Goal: Task Accomplishment & Management: Manage account settings

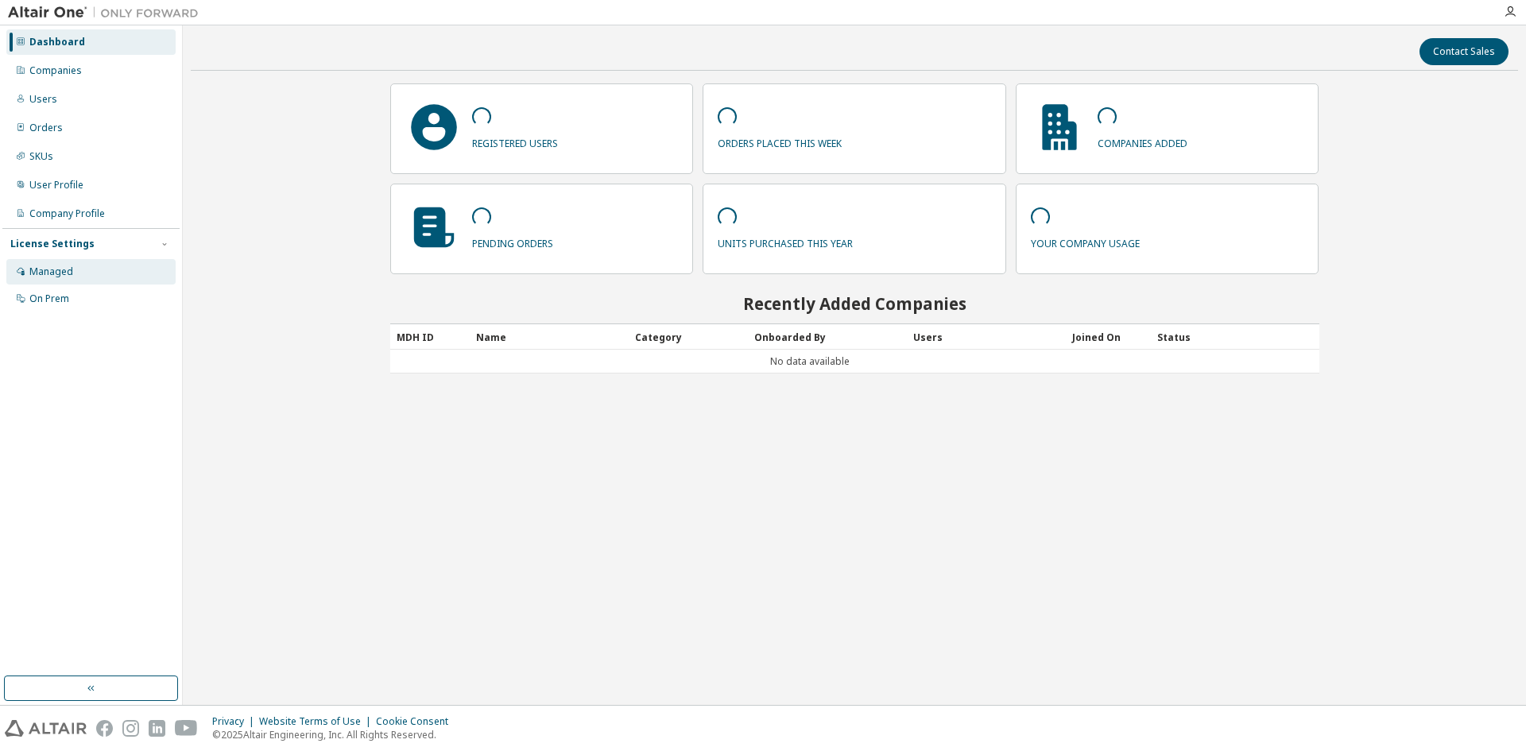
click at [48, 272] on div "Managed" at bounding box center [51, 271] width 44 height 13
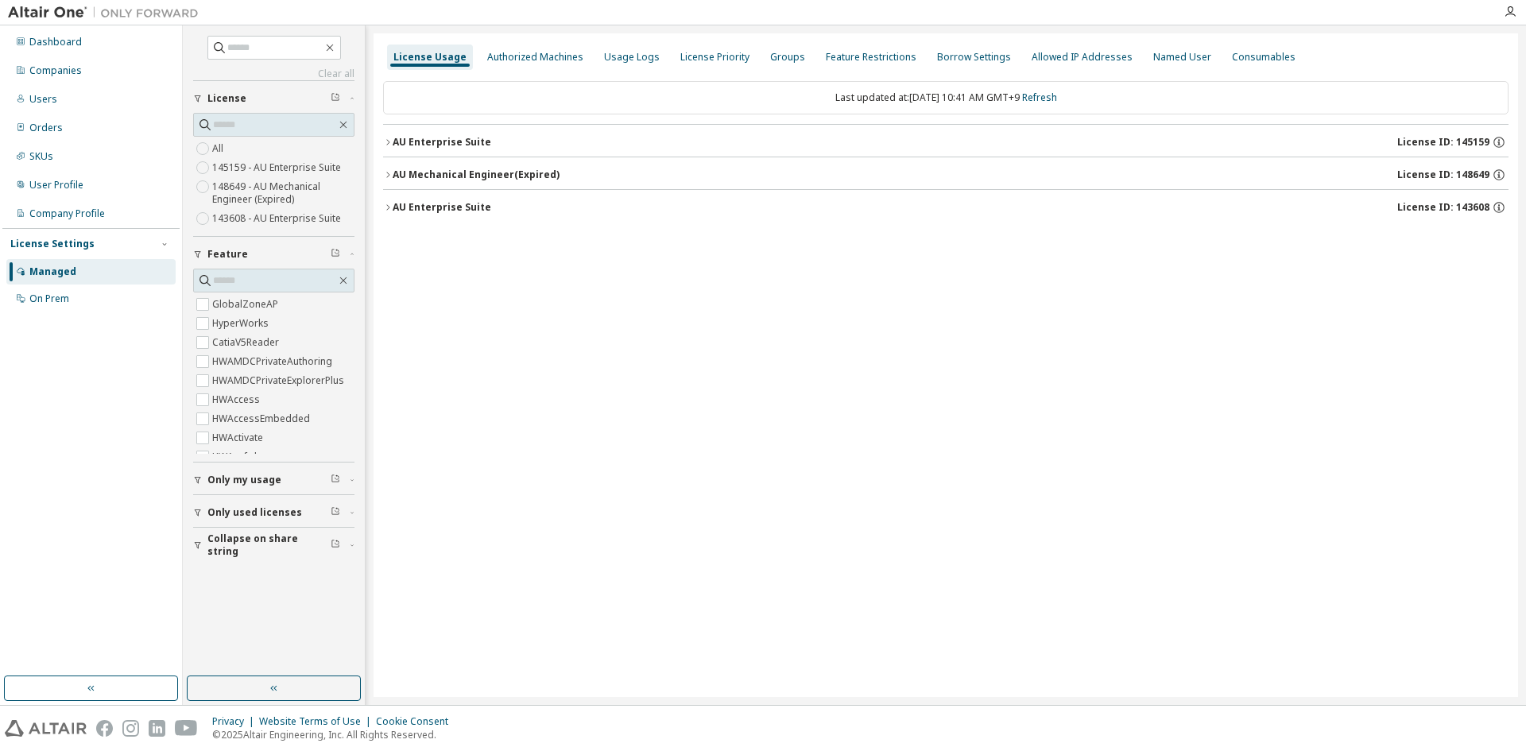
click at [348, 510] on icon "button" at bounding box center [352, 512] width 10 height 5
click at [351, 546] on icon "button" at bounding box center [352, 545] width 10 height 5
click at [349, 542] on div "Collapse on share string" at bounding box center [278, 545] width 142 height 25
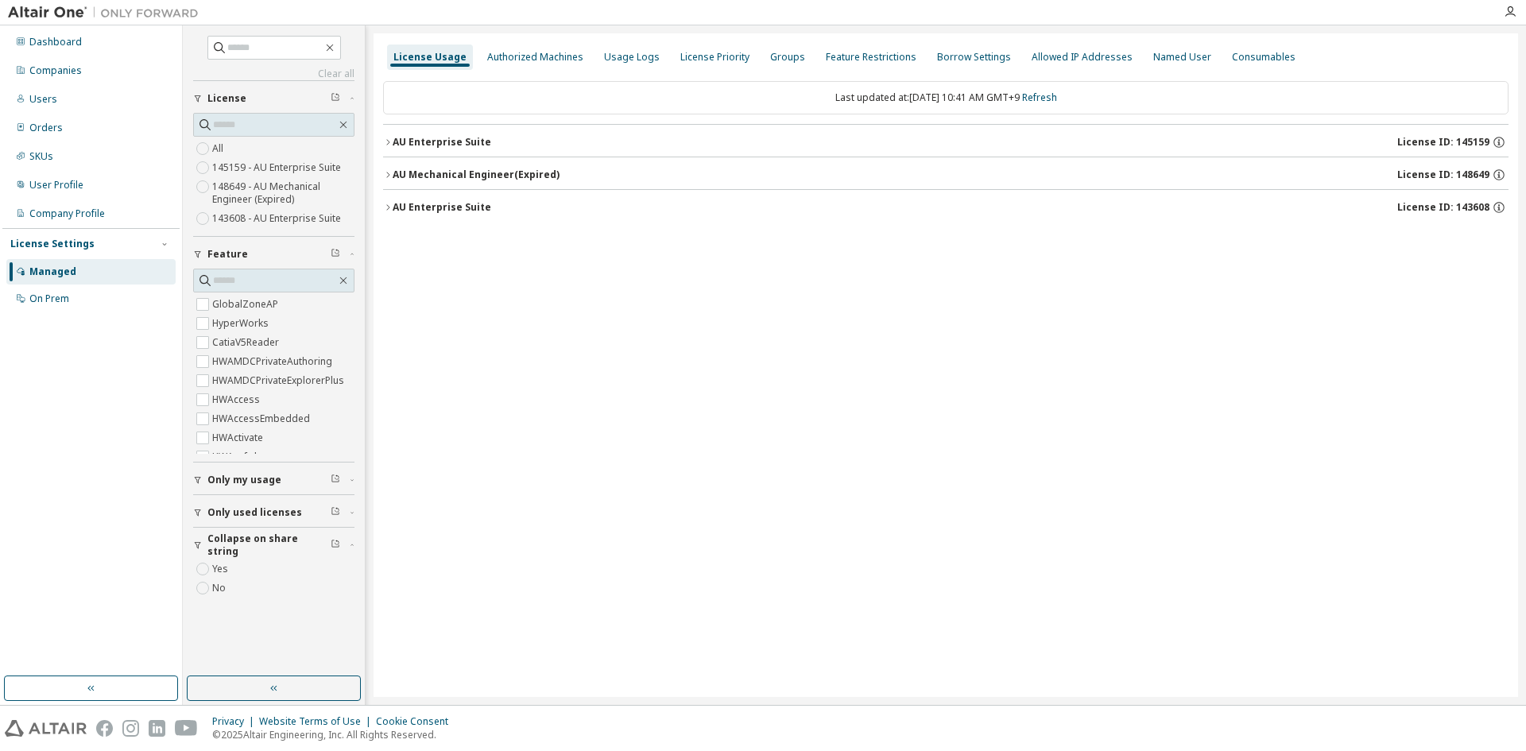
click at [388, 145] on icon "button" at bounding box center [388, 143] width 10 height 10
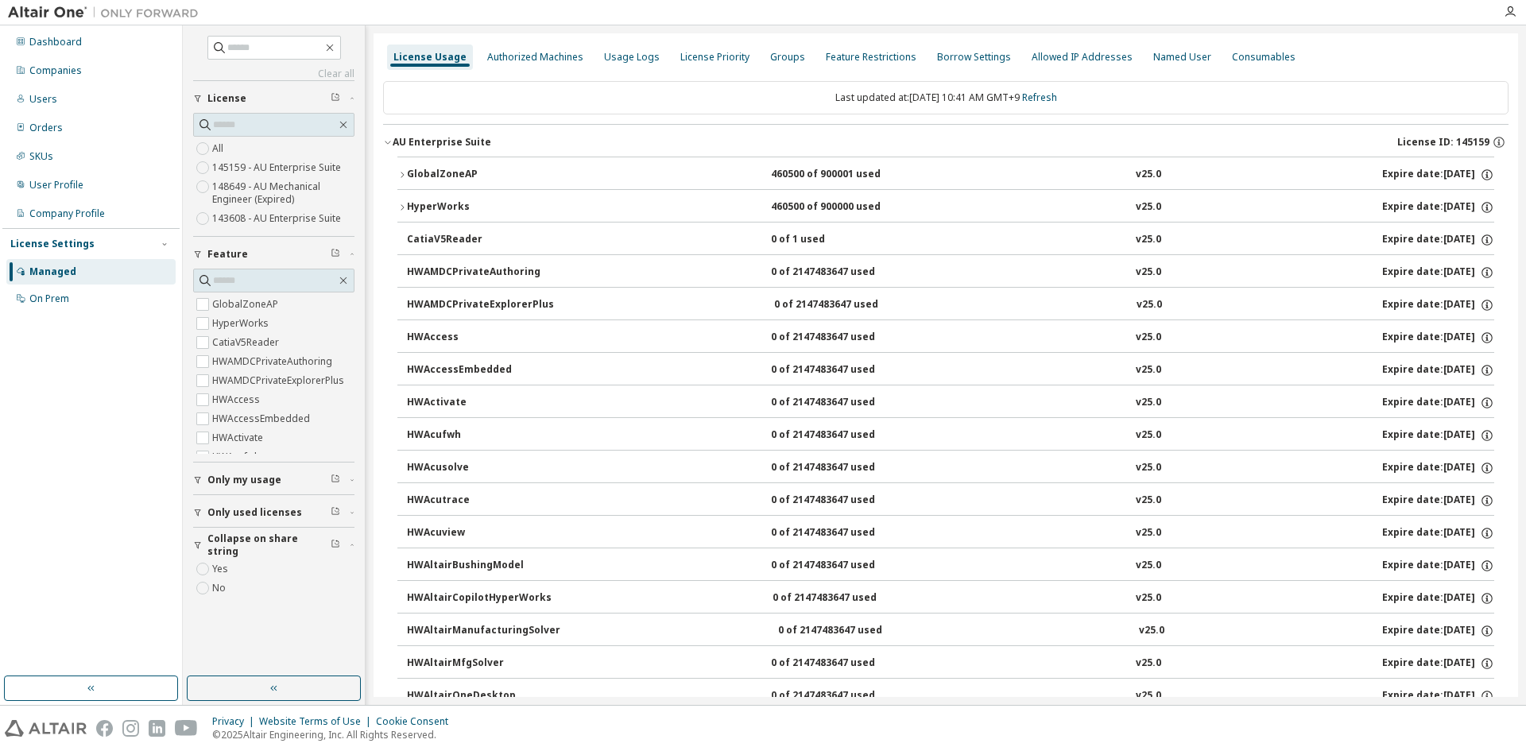
click at [388, 145] on icon "button" at bounding box center [388, 143] width 10 height 10
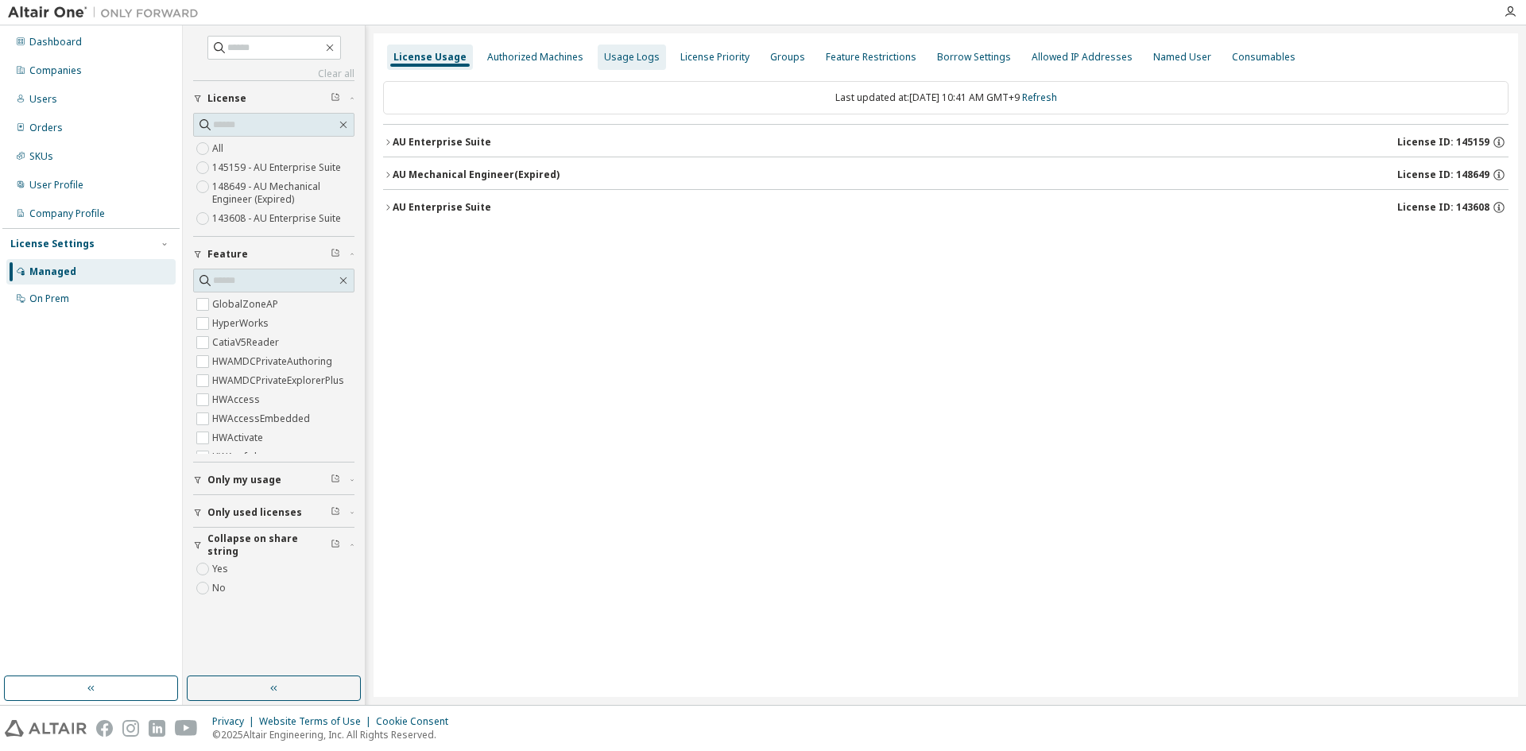
click at [606, 61] on div "Usage Logs" at bounding box center [632, 57] width 56 height 13
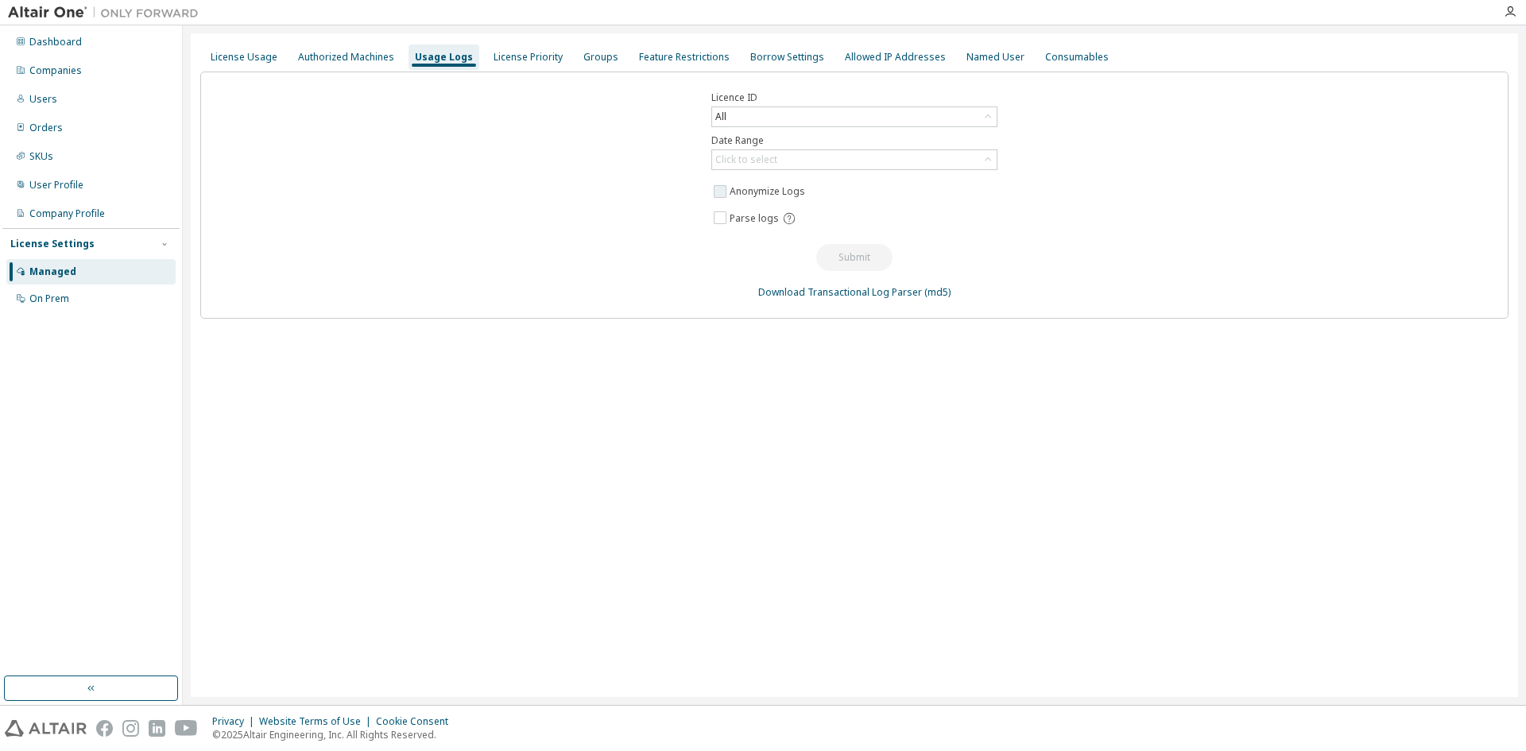
click at [731, 189] on label "Anonymize Logs" at bounding box center [769, 191] width 79 height 19
click at [831, 162] on div "Click to select" at bounding box center [854, 159] width 285 height 19
click at [627, 180] on div "Licence ID All Date Range Click to select Last 30 days Year to date Custom Date…" at bounding box center [854, 195] width 1308 height 247
click at [587, 58] on div "Groups" at bounding box center [600, 57] width 35 height 13
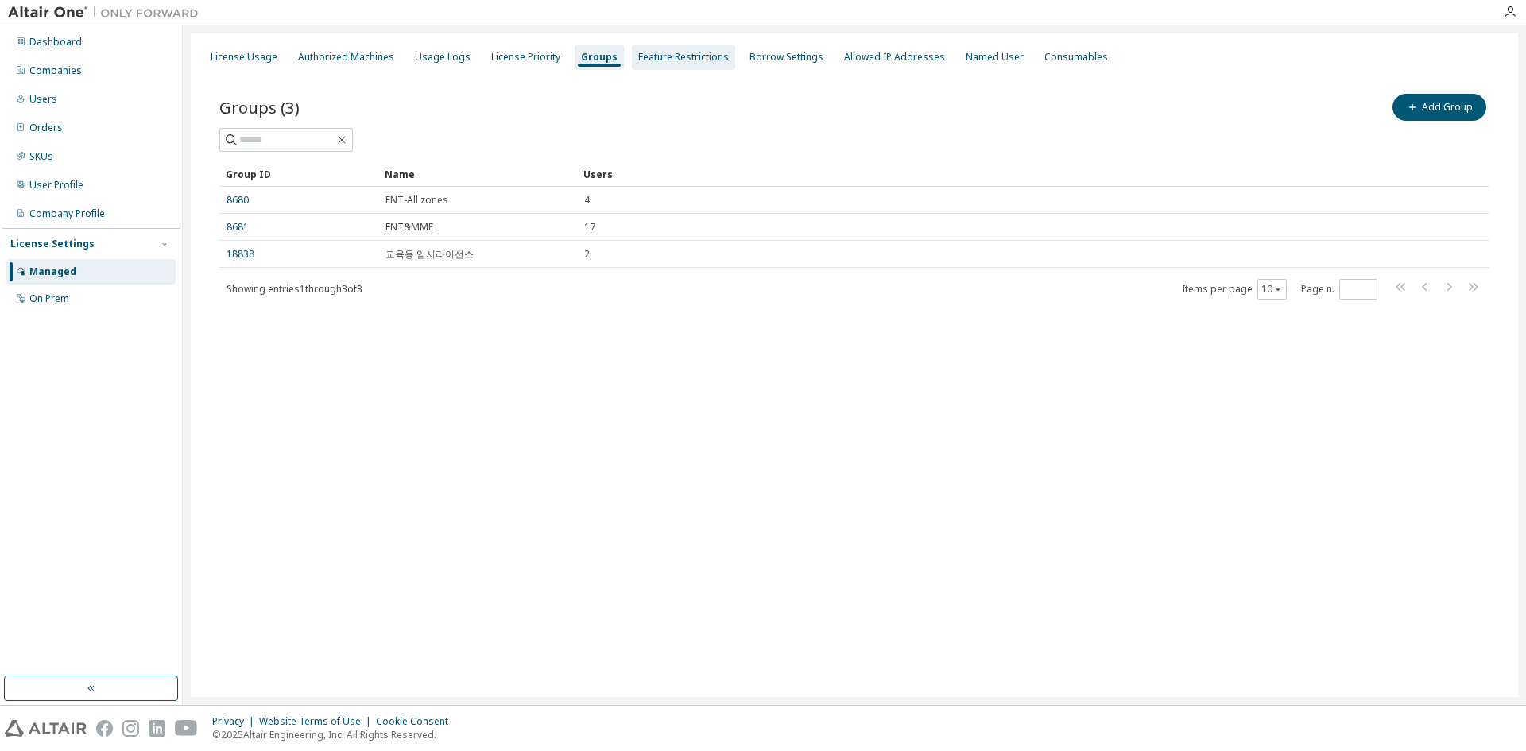
click at [668, 56] on div "Feature Restrictions" at bounding box center [683, 57] width 91 height 13
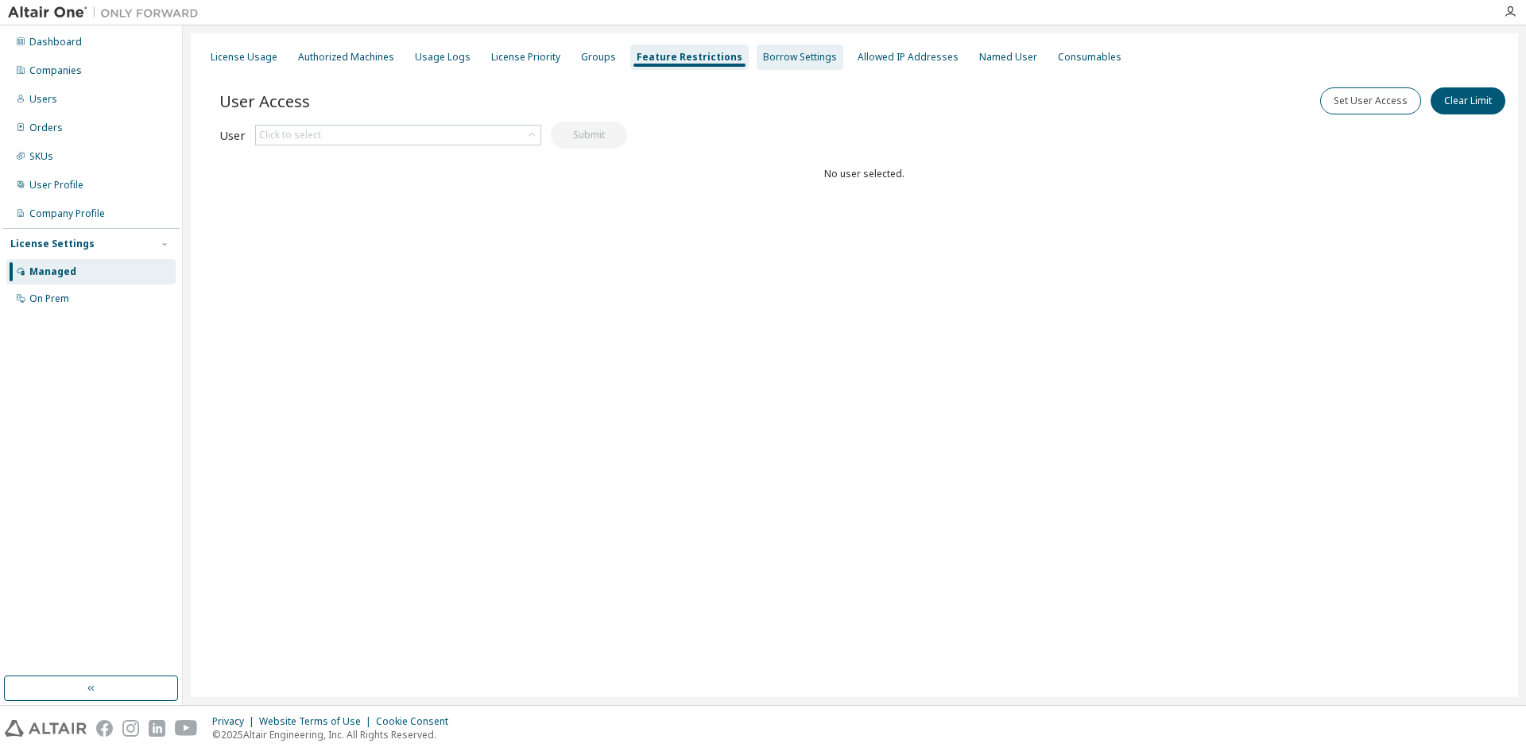
click at [786, 53] on div "Borrow Settings" at bounding box center [800, 57] width 74 height 13
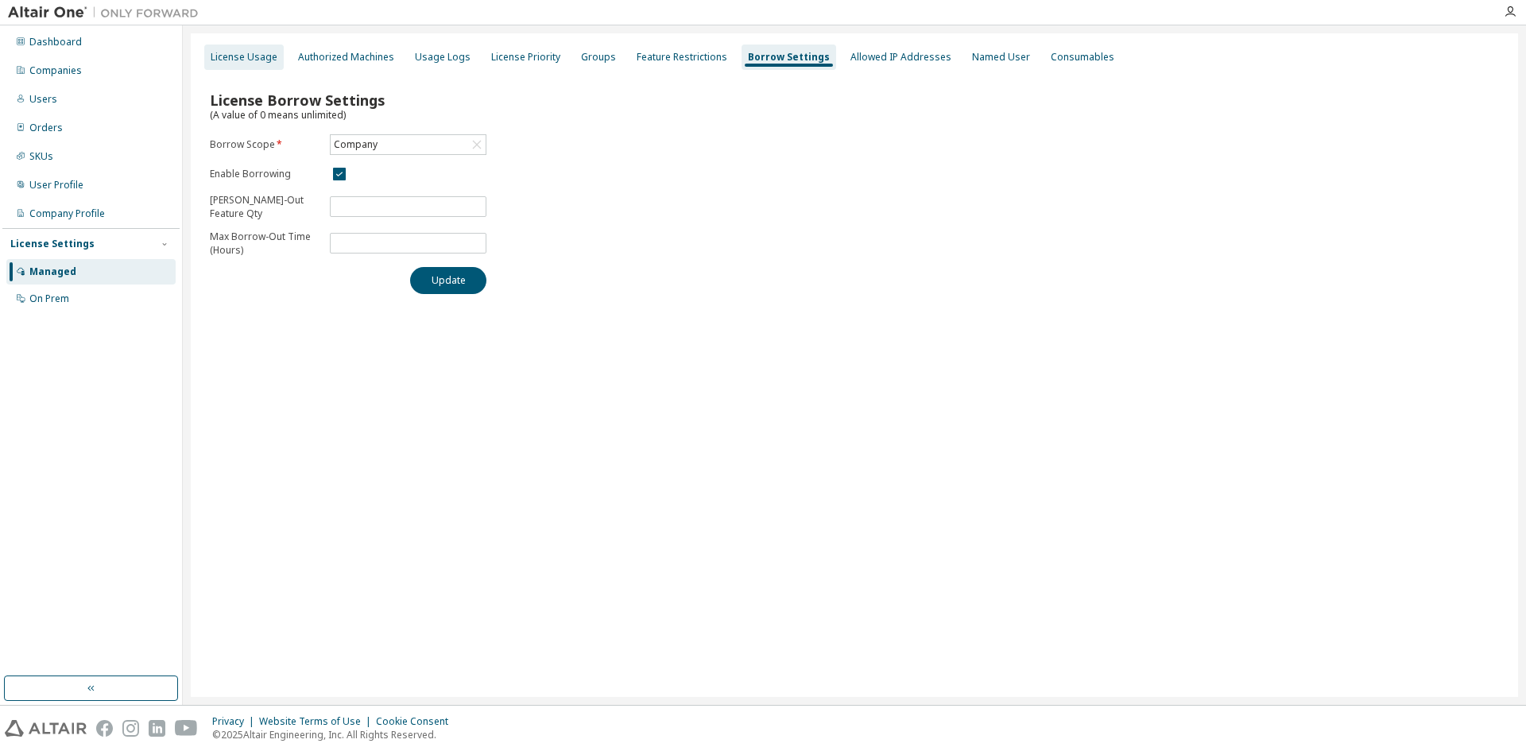
click at [236, 62] on div "License Usage" at bounding box center [244, 57] width 67 height 13
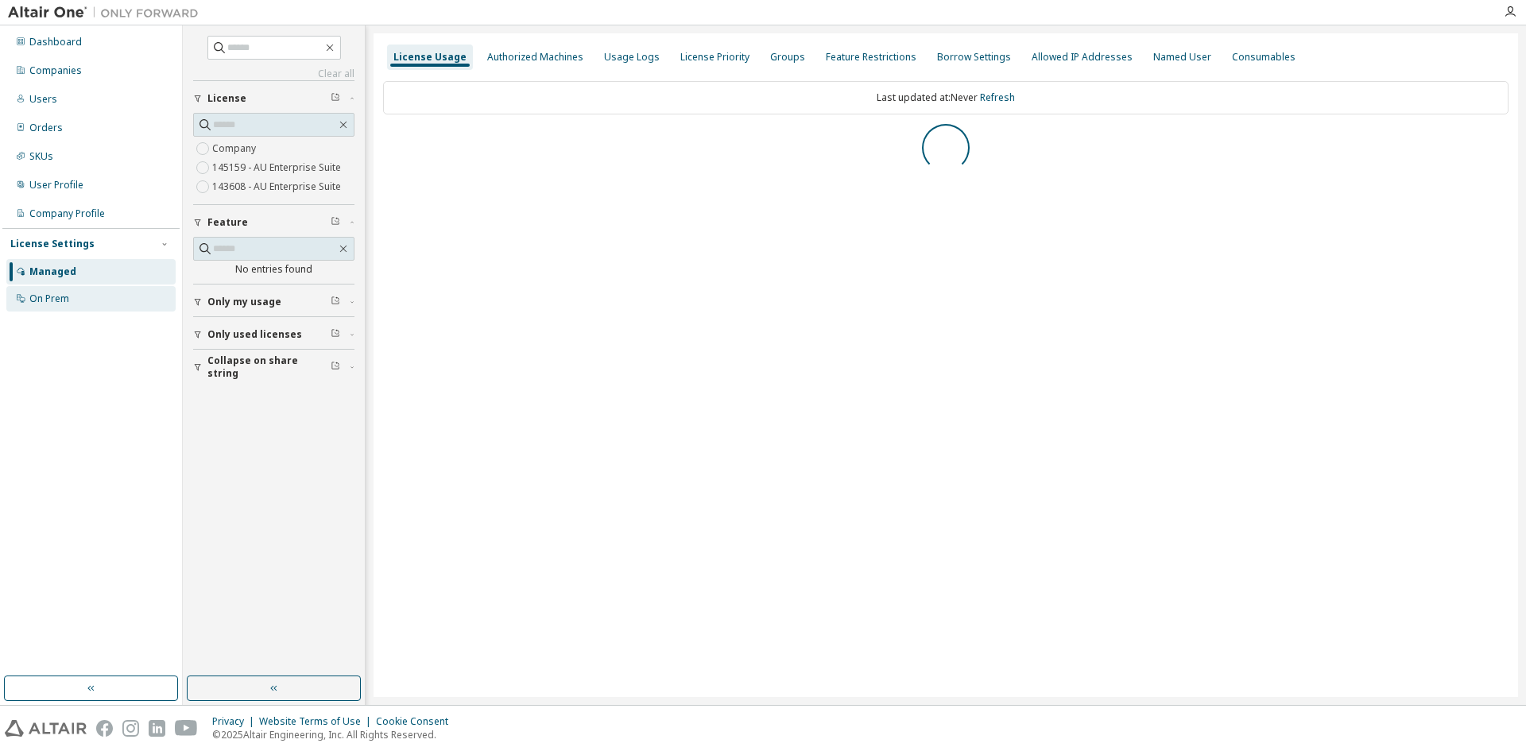
click at [93, 301] on div "On Prem" at bounding box center [90, 298] width 169 height 25
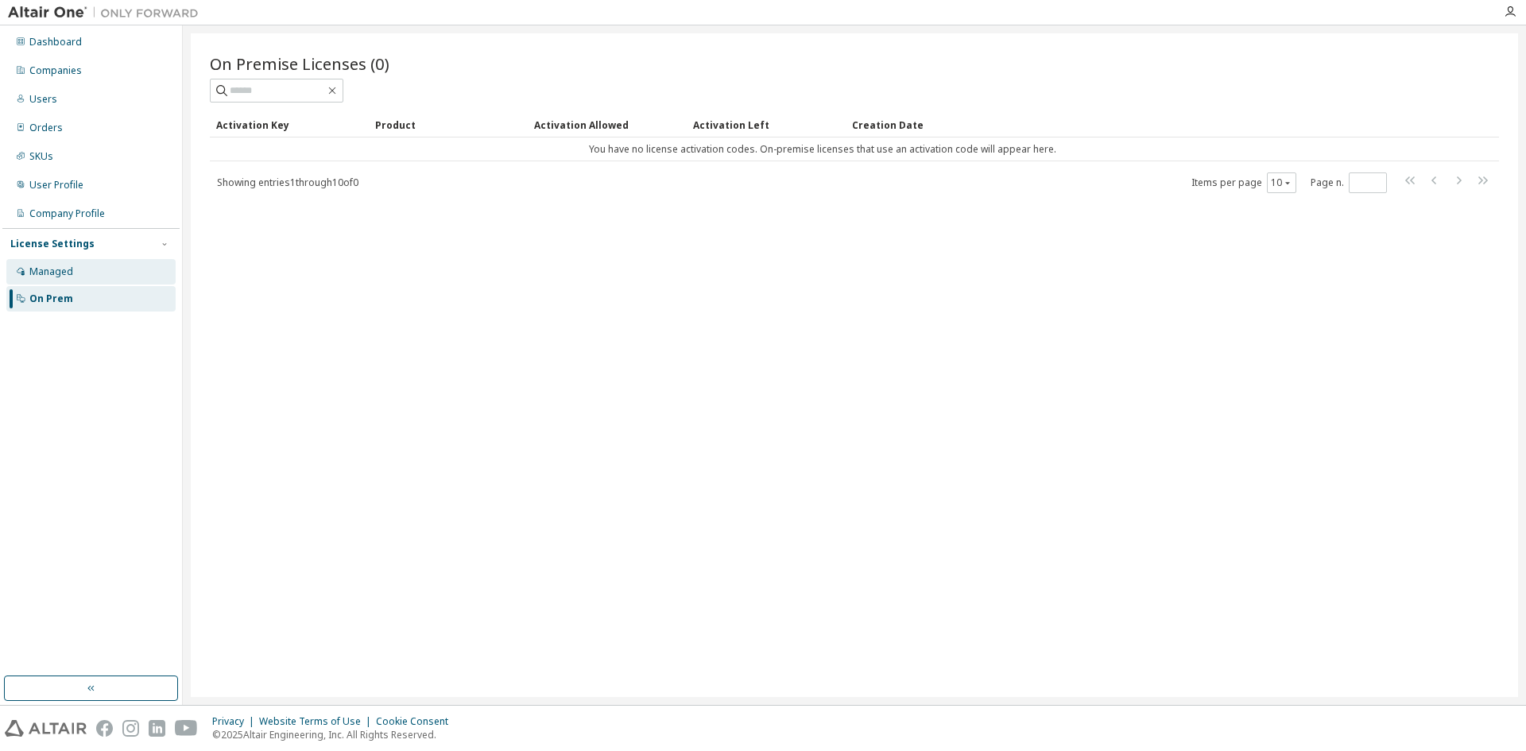
click at [90, 275] on div "Managed" at bounding box center [90, 271] width 169 height 25
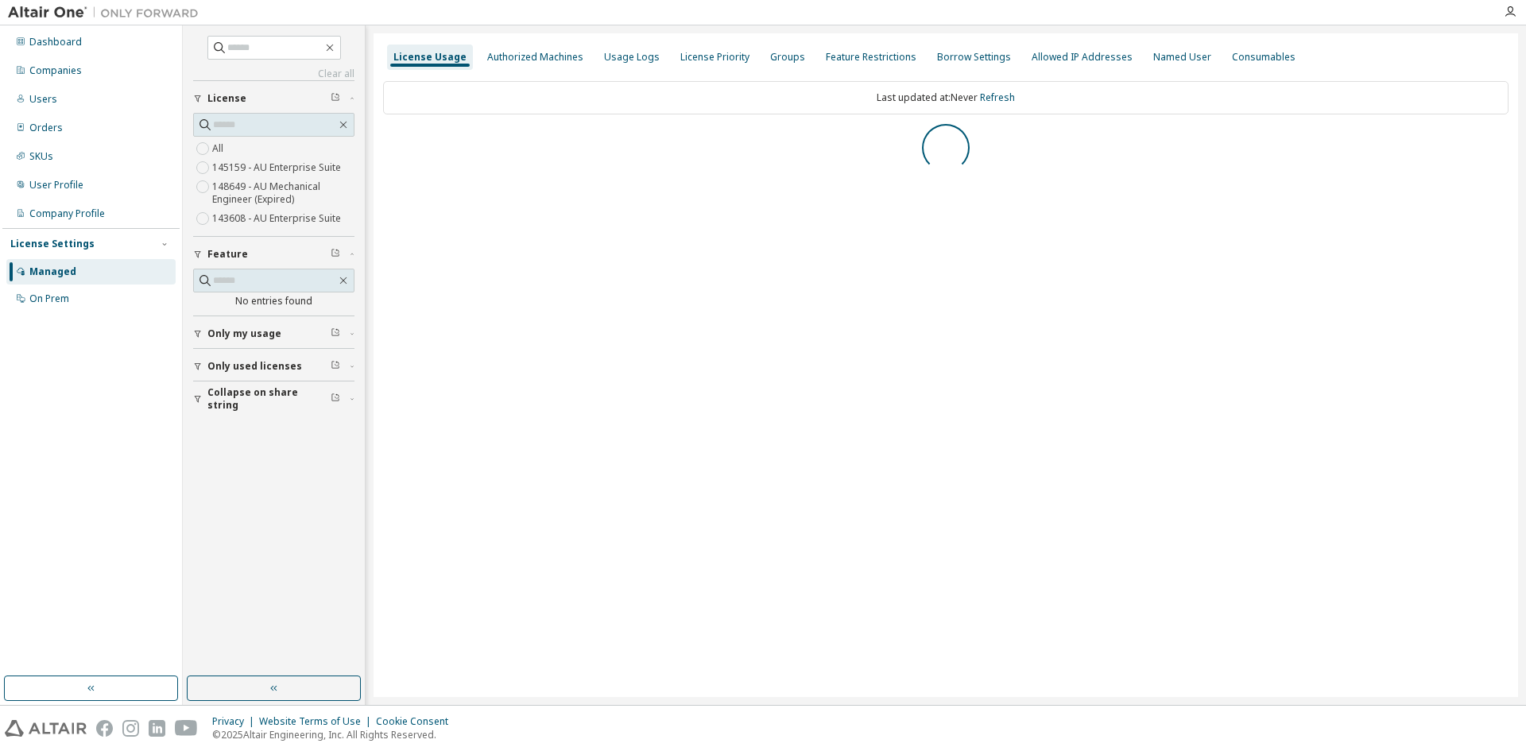
click at [355, 364] on icon "button" at bounding box center [352, 366] width 10 height 5
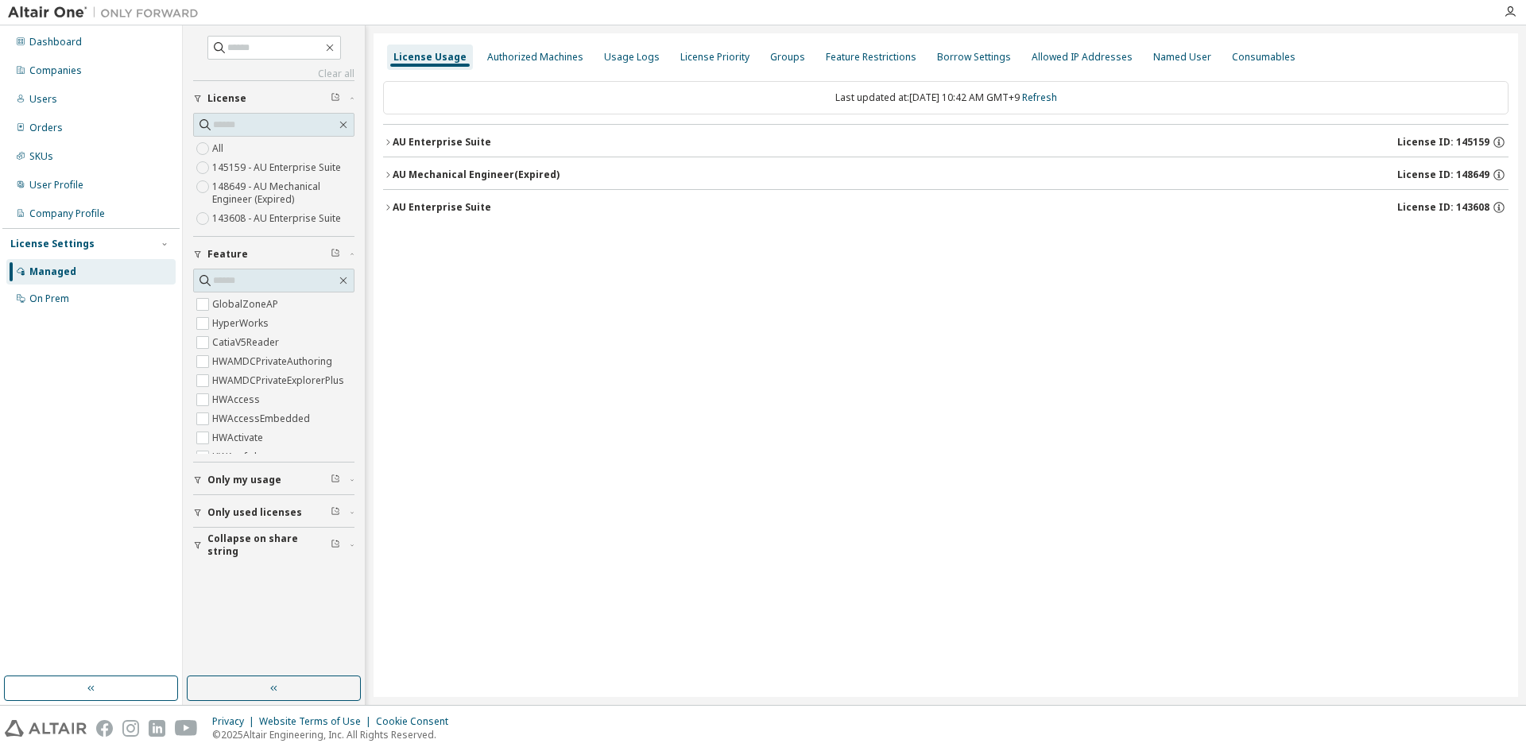
click at [347, 541] on div "Collapse on share string" at bounding box center [278, 545] width 142 height 25
click at [352, 544] on icon "button" at bounding box center [352, 545] width 10 height 5
click at [352, 544] on icon "button" at bounding box center [352, 545] width 3 height 2
click at [352, 544] on icon "button" at bounding box center [352, 545] width 10 height 5
click at [391, 142] on icon "button" at bounding box center [388, 143] width 10 height 10
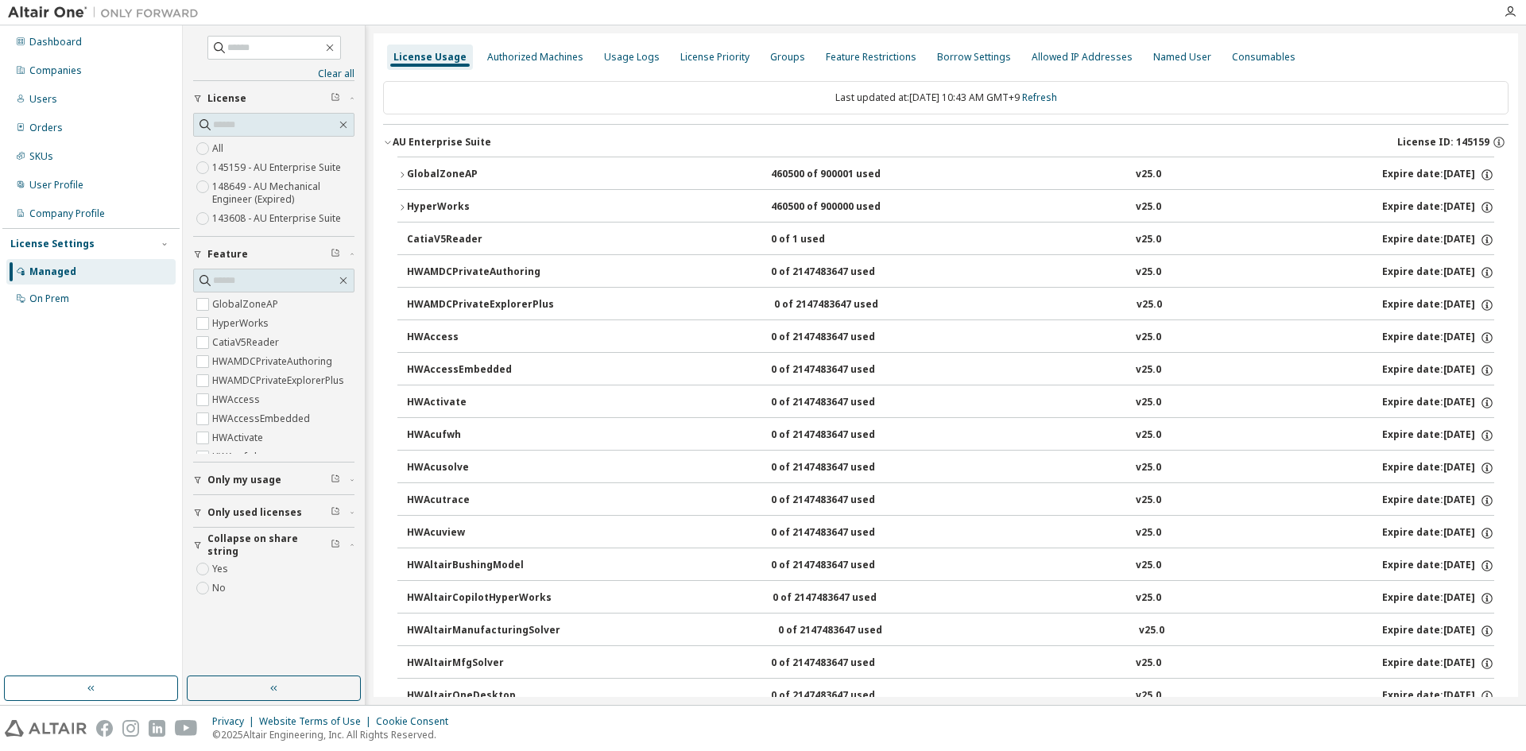
click at [400, 173] on icon "button" at bounding box center [402, 175] width 10 height 10
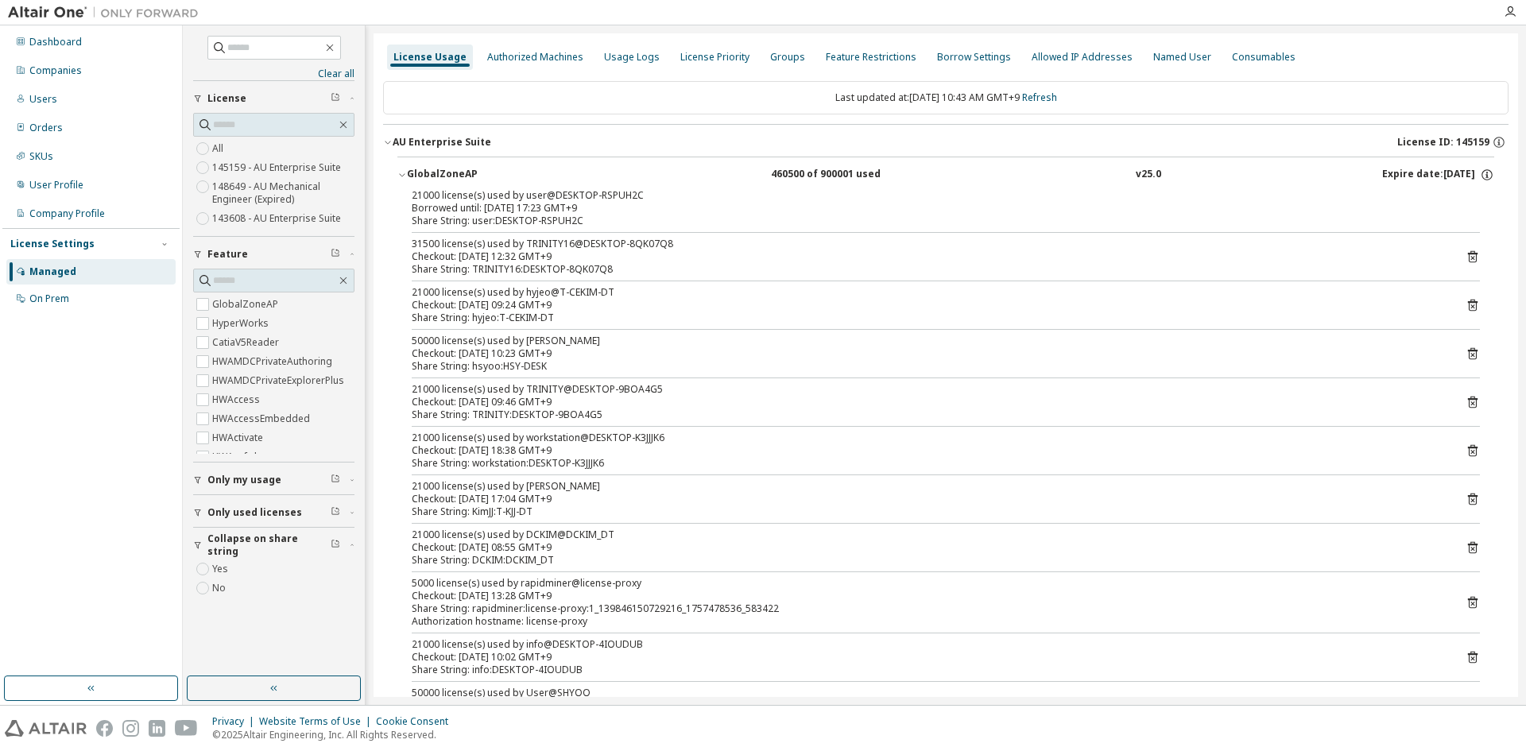
click at [400, 173] on icon "button" at bounding box center [402, 175] width 10 height 10
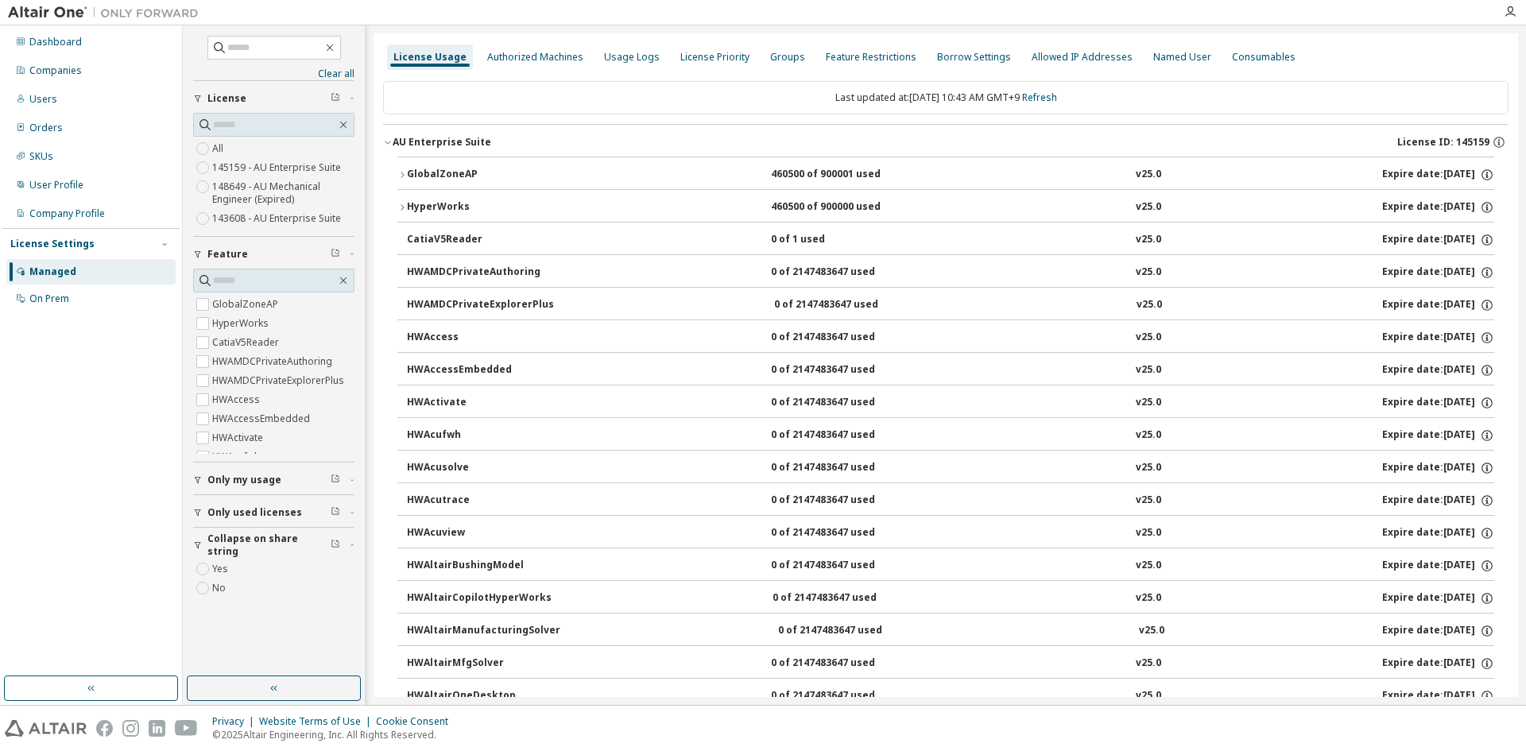
click at [402, 171] on icon "button" at bounding box center [402, 175] width 10 height 10
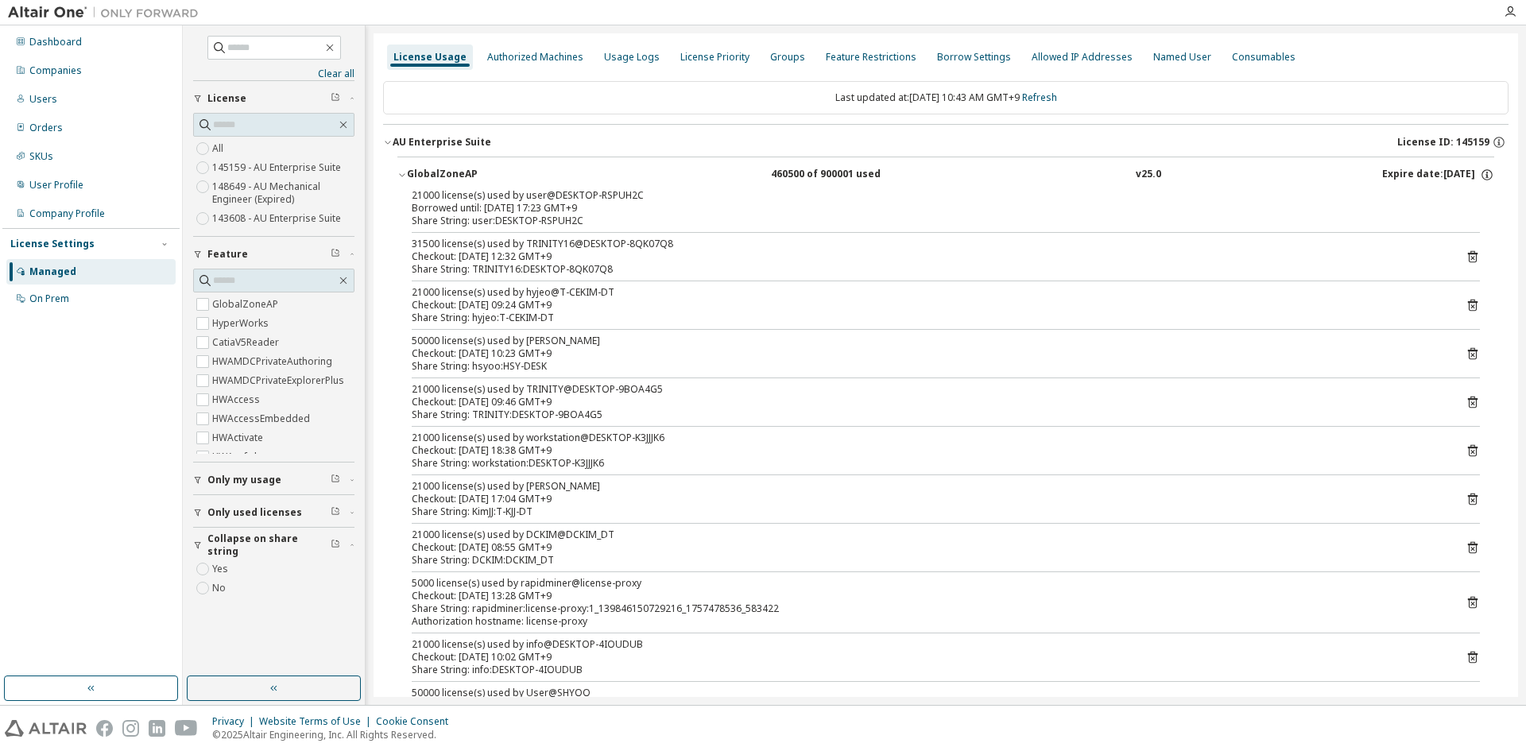
click at [402, 171] on icon "button" at bounding box center [402, 175] width 10 height 10
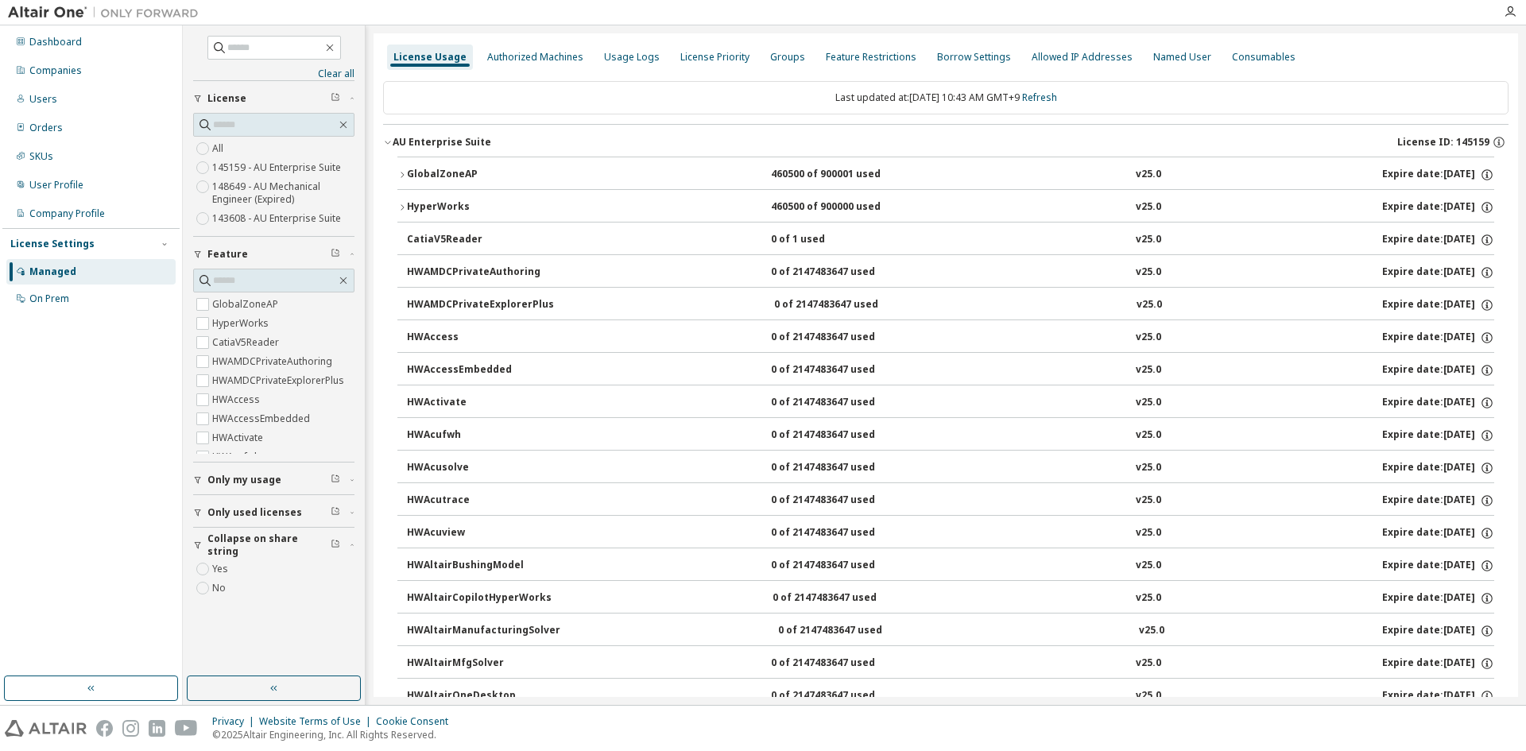
click at [406, 175] on icon "button" at bounding box center [402, 175] width 10 height 10
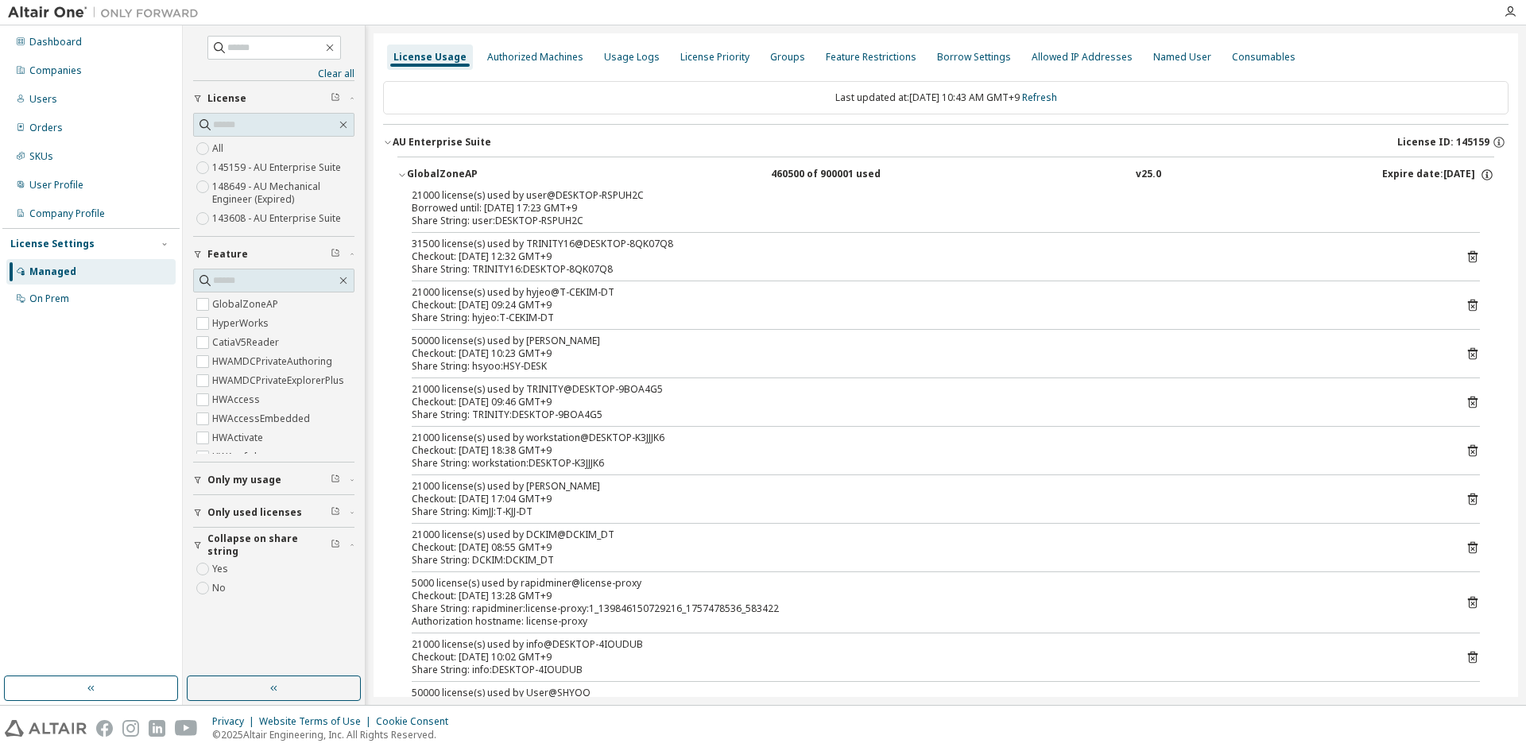
click at [406, 175] on icon "button" at bounding box center [402, 175] width 10 height 10
